Goal: Navigation & Orientation: Find specific page/section

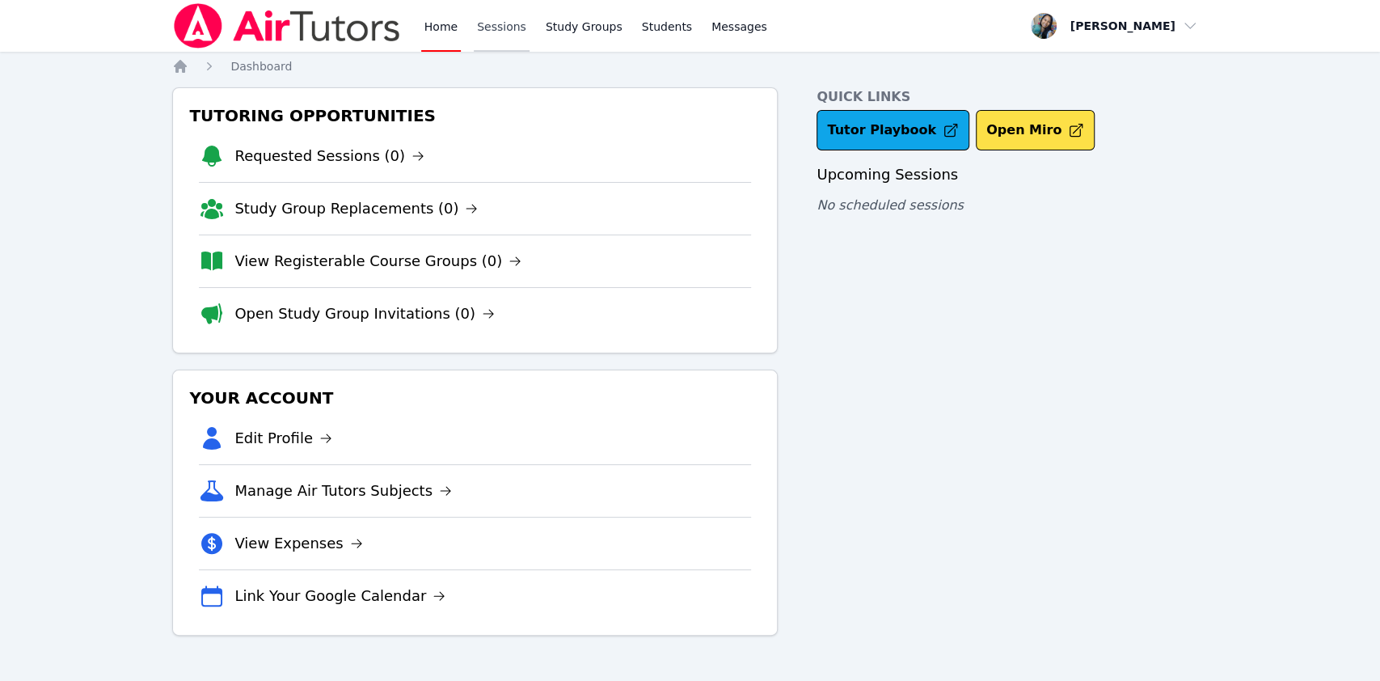
click at [508, 29] on link "Sessions" at bounding box center [502, 26] width 56 height 52
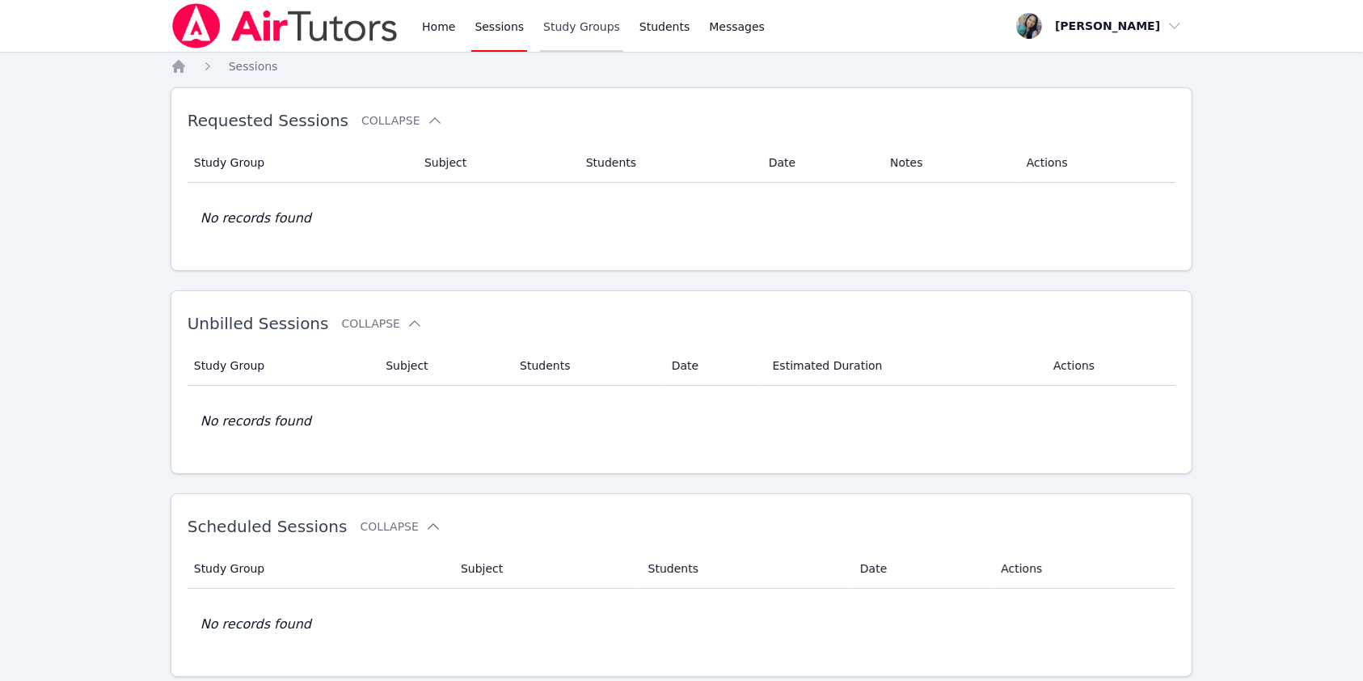
click at [577, 30] on link "Study Groups" at bounding box center [581, 26] width 83 height 52
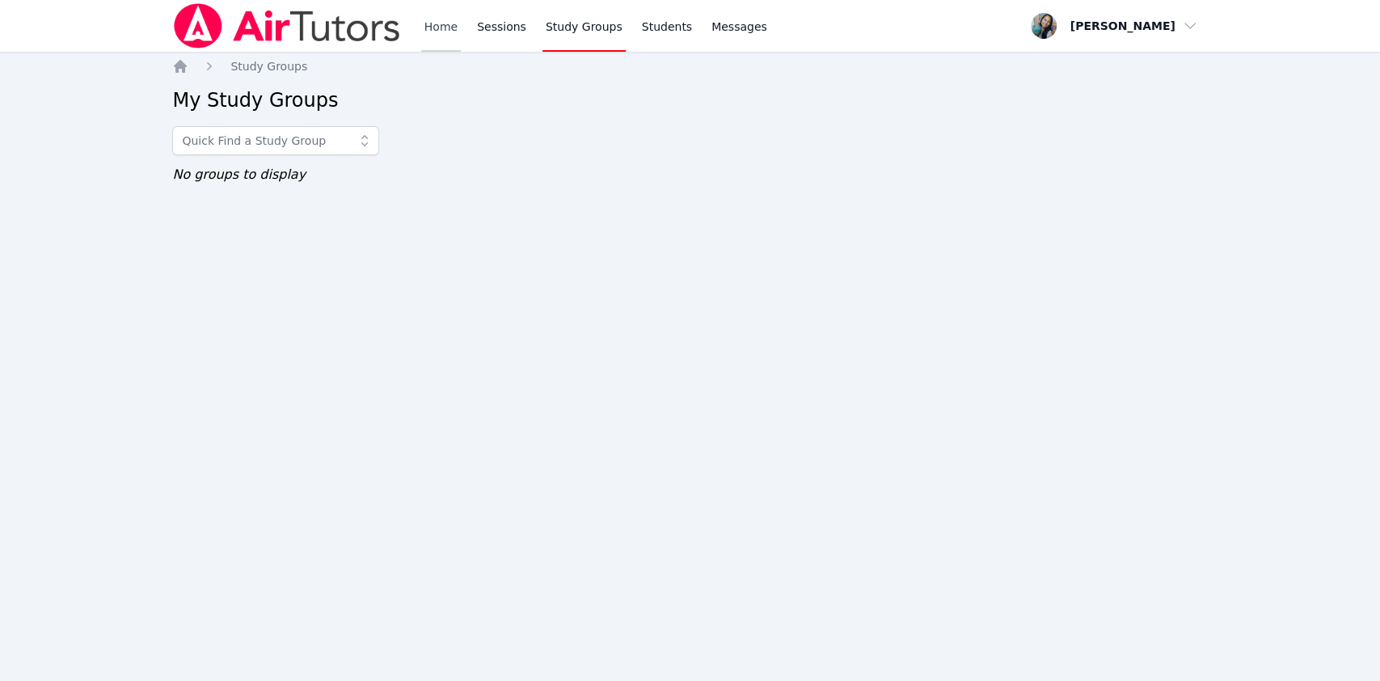
click at [427, 29] on link "Home" at bounding box center [441, 26] width 40 height 52
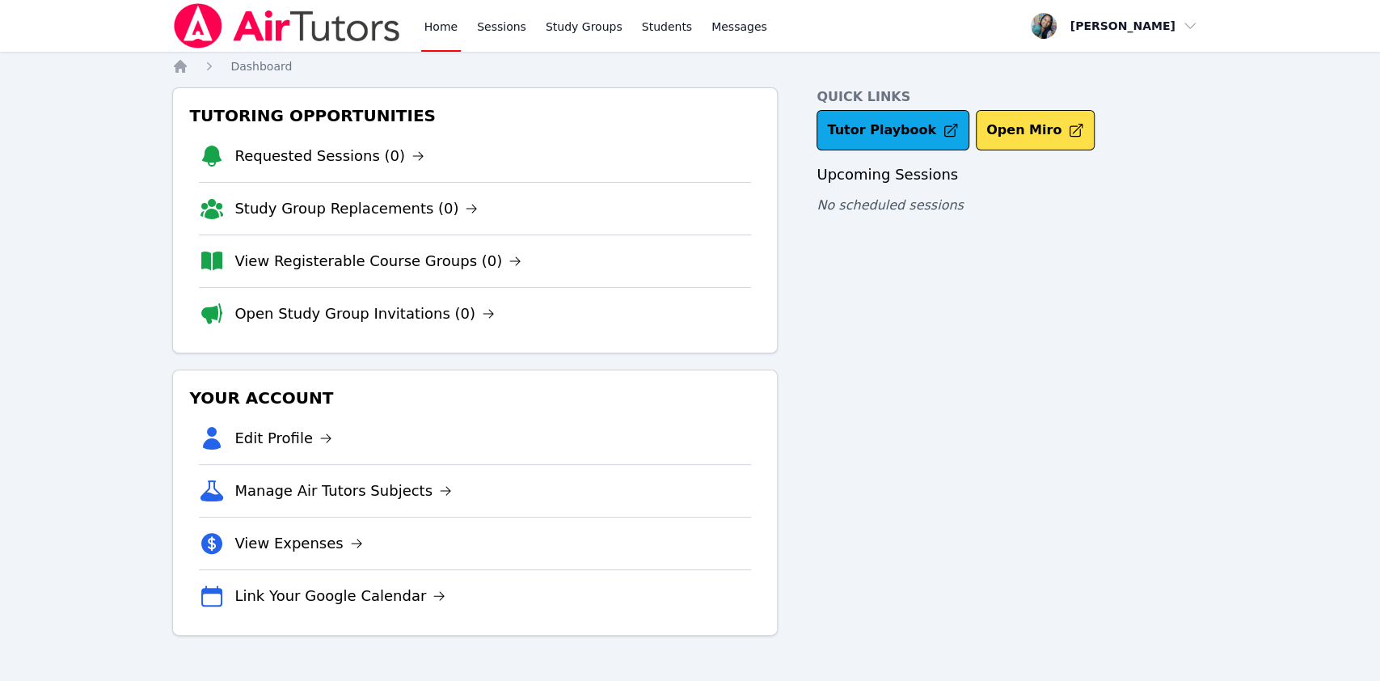
click at [273, 37] on img at bounding box center [286, 25] width 229 height 45
click at [513, 29] on link "Sessions" at bounding box center [502, 26] width 56 height 52
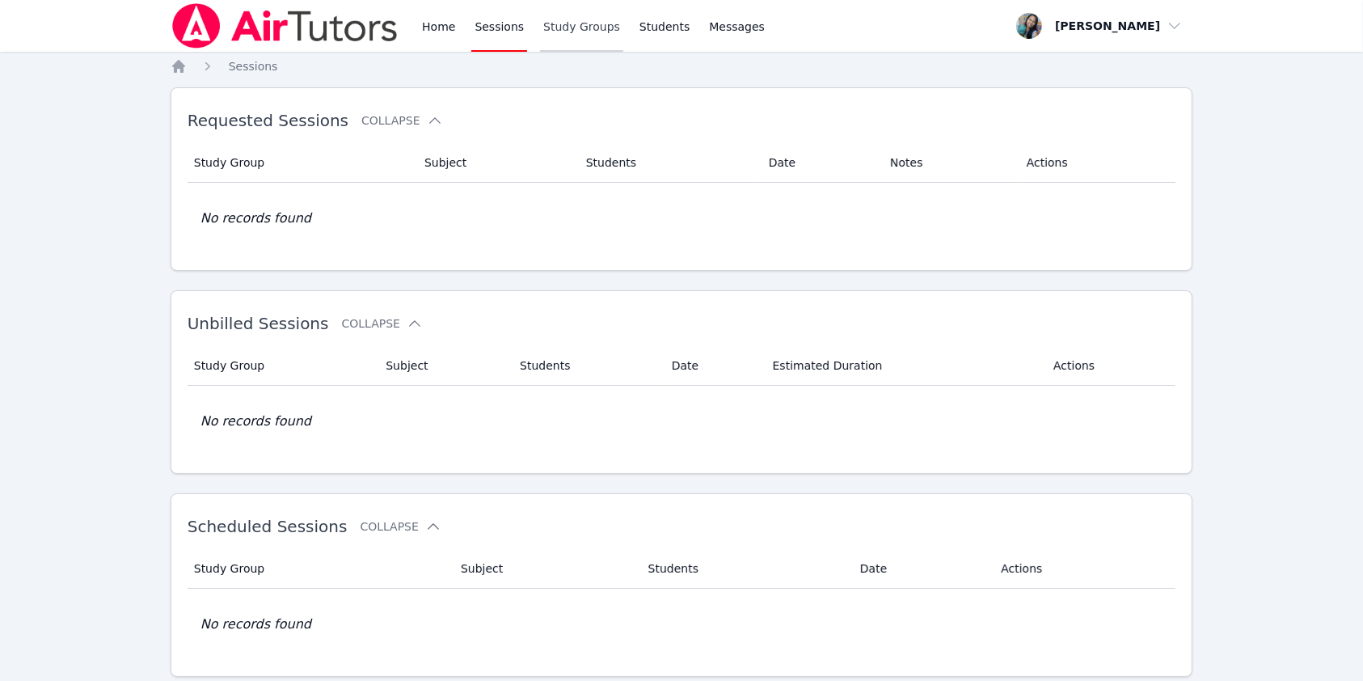
click at [589, 19] on link "Study Groups" at bounding box center [581, 26] width 83 height 52
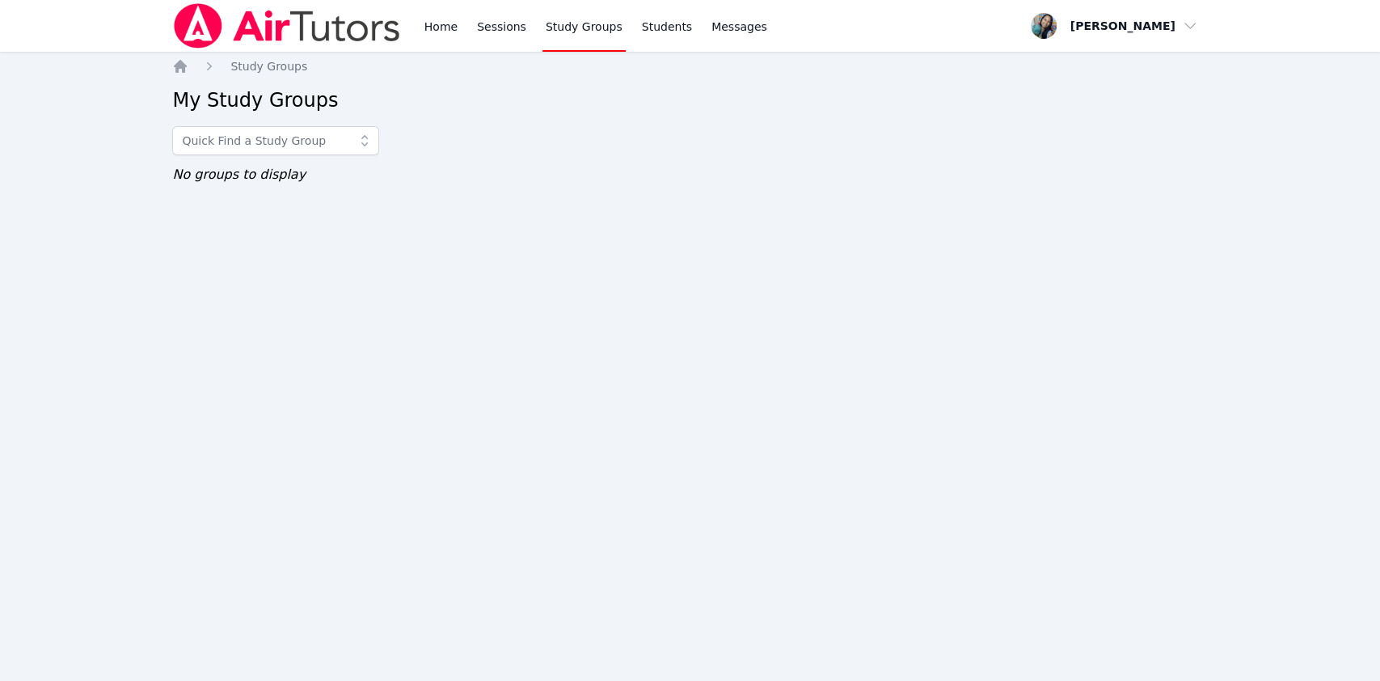
drag, startPoint x: 212, startPoint y: 327, endPoint x: 229, endPoint y: 283, distance: 46.9
click at [209, 327] on div "Home Sessions Study Groups Students Messages Open user menu Sokha Lee Open main…" at bounding box center [690, 340] width 1380 height 681
